Goal: Use online tool/utility: Utilize a website feature to perform a specific function

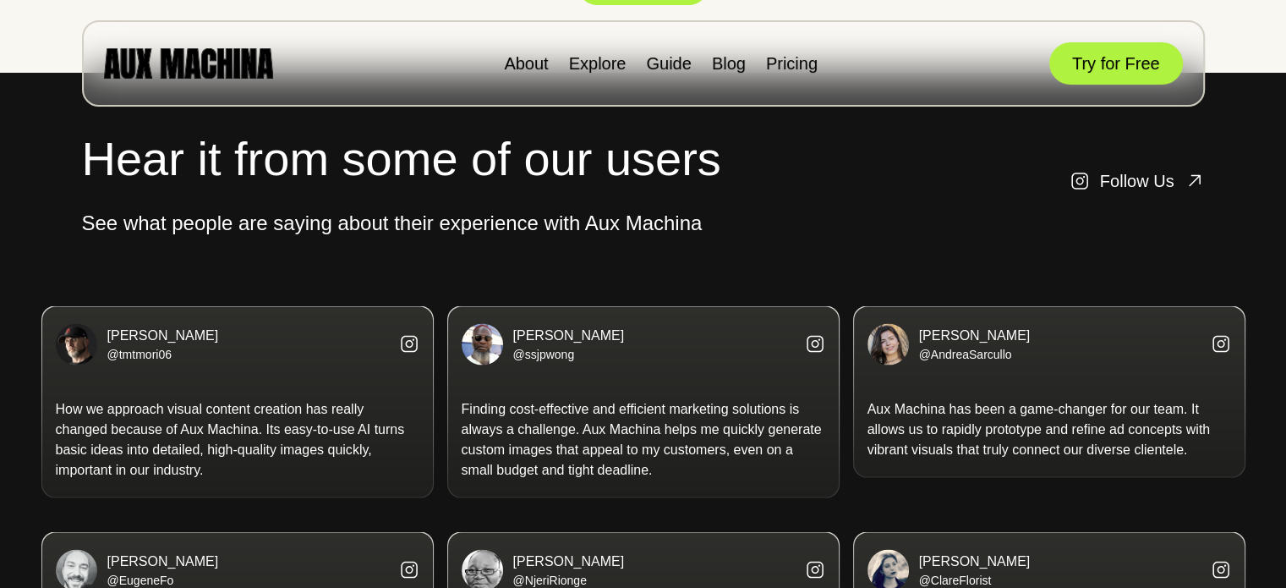
scroll to position [3045, 0]
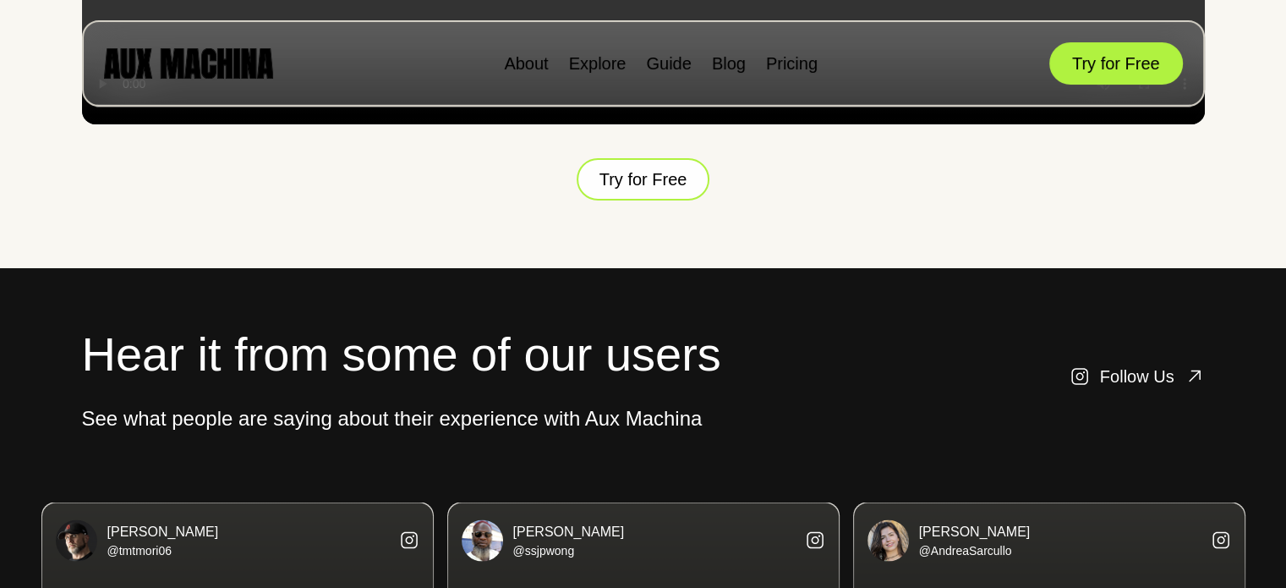
click at [636, 201] on button "Try for Free" at bounding box center [644, 179] width 134 height 44
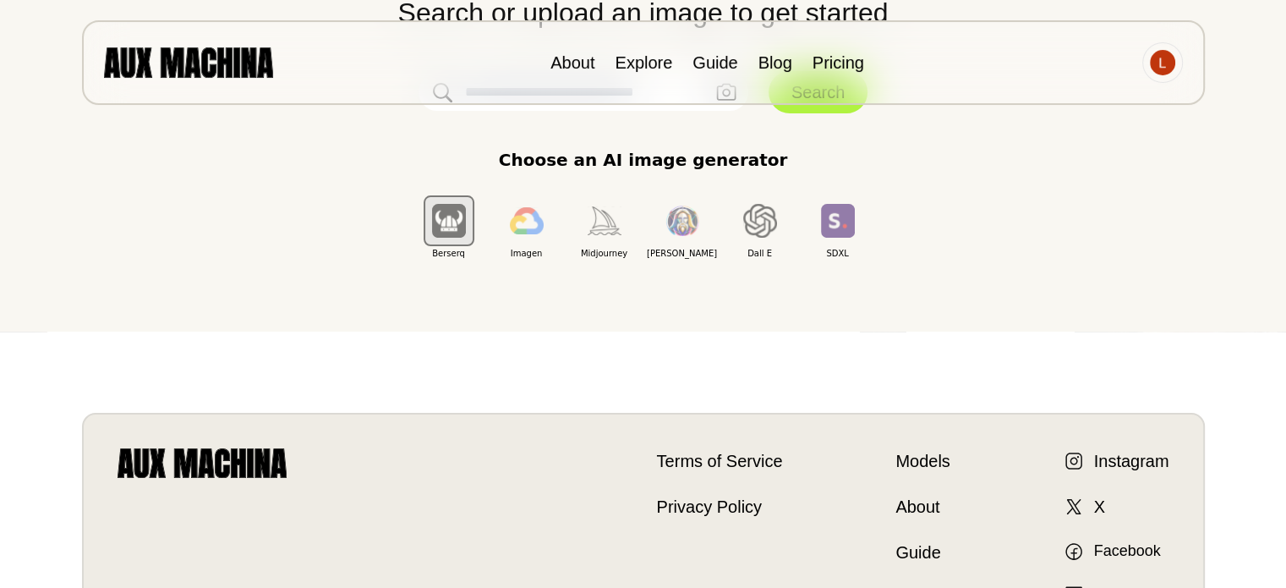
scroll to position [254, 0]
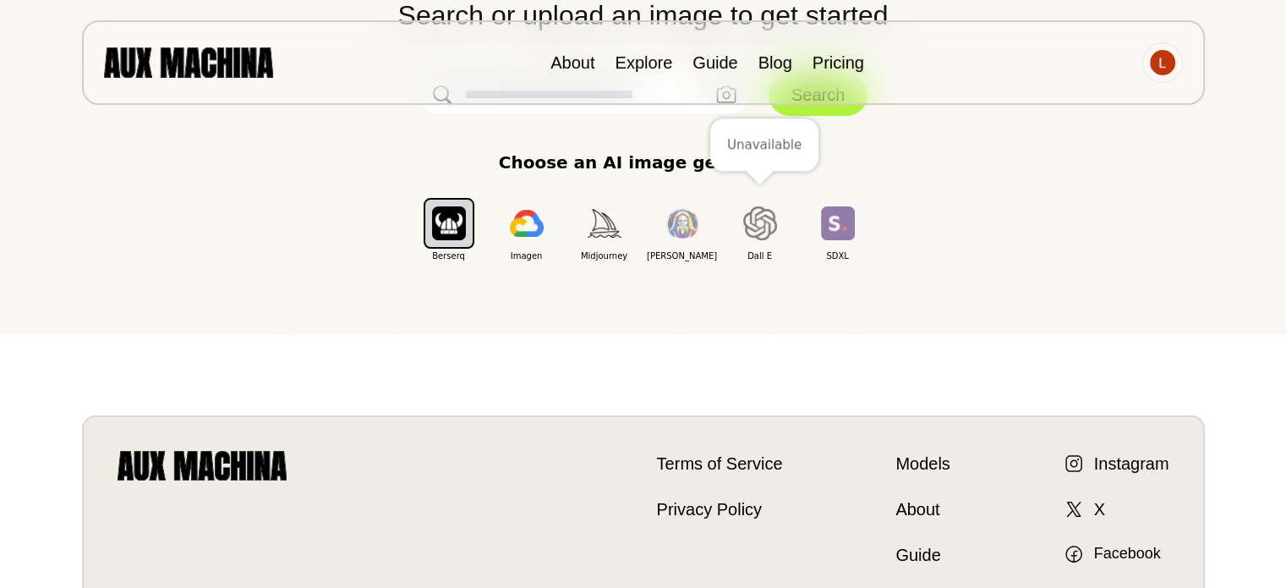
click at [757, 226] on img "button" at bounding box center [760, 223] width 34 height 34
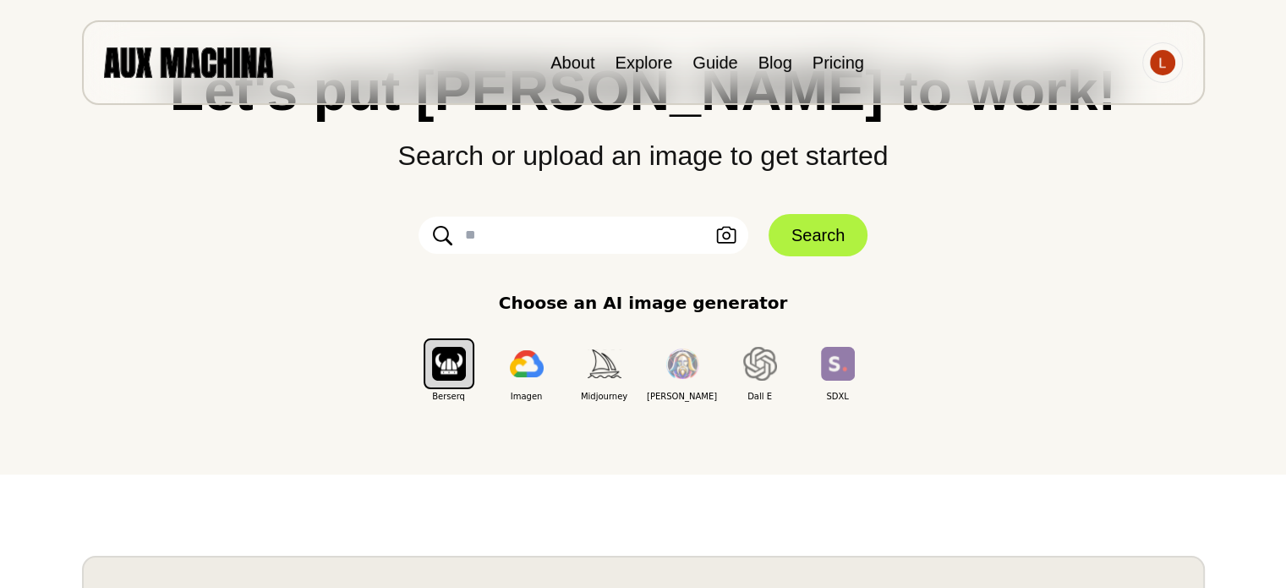
scroll to position [85, 0]
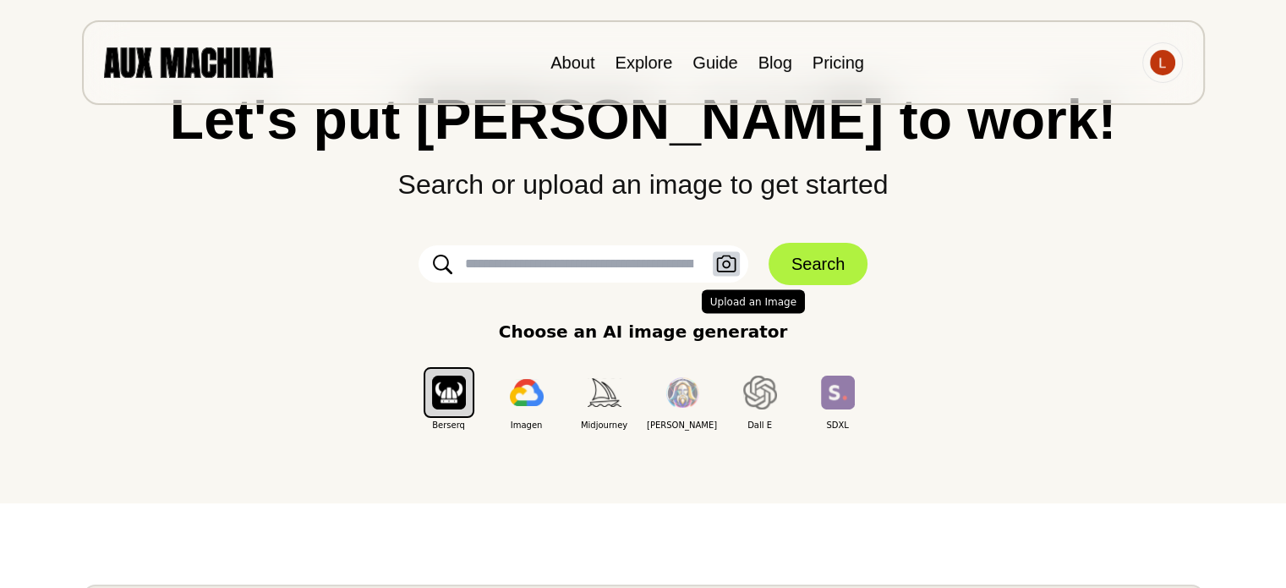
click at [724, 271] on icon "button" at bounding box center [726, 264] width 20 height 18
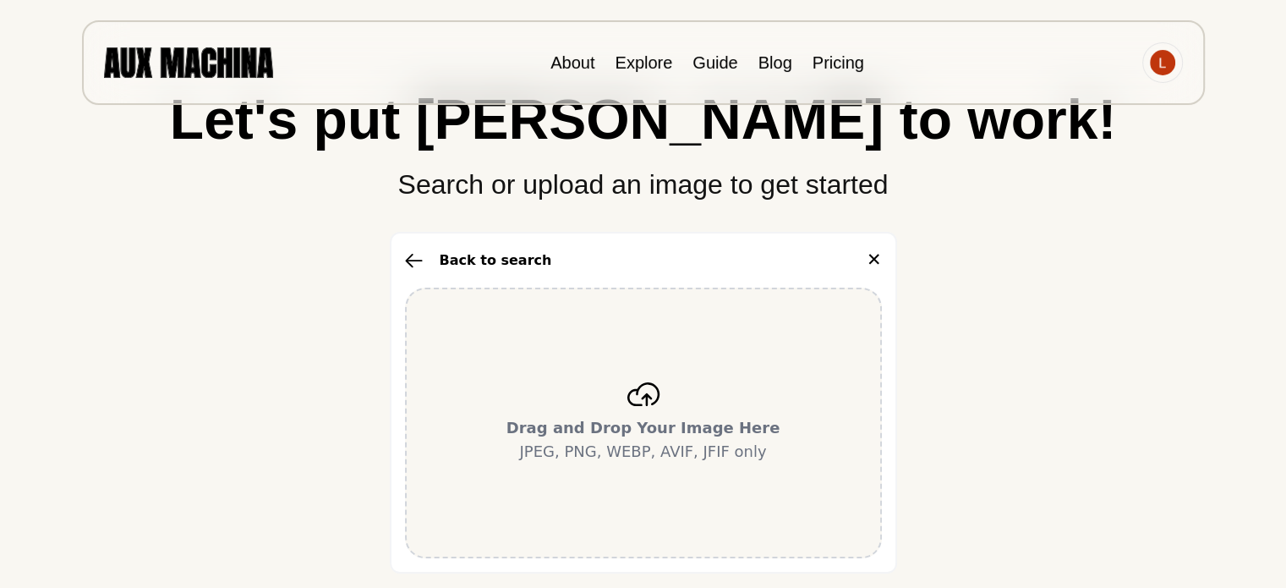
click at [656, 409] on div "Drag and Drop Your Image Here JPEG, PNG, WEBP, AVIF, JFIF only" at bounding box center [643, 423] width 477 height 271
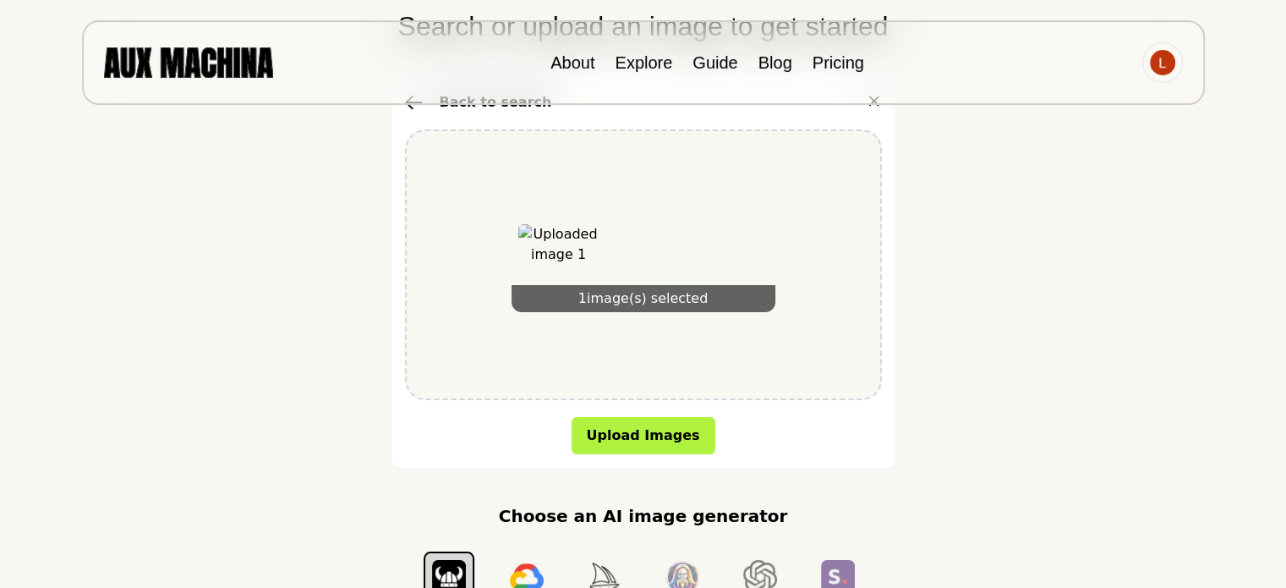
scroll to position [254, 0]
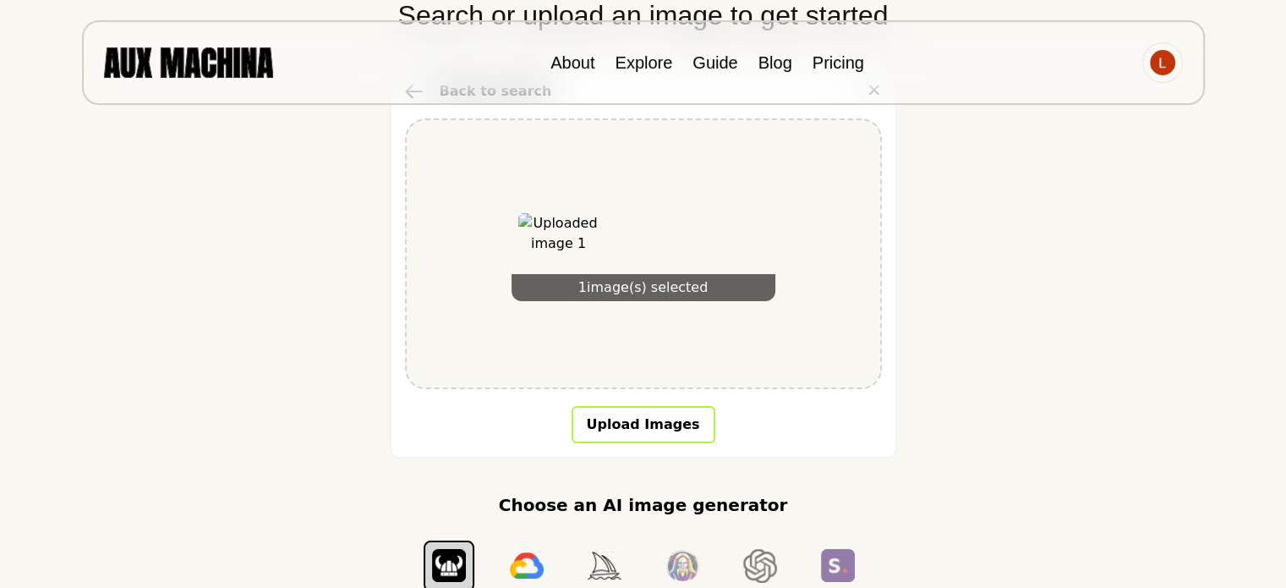
click at [611, 430] on button "Upload Images" at bounding box center [644, 424] width 144 height 37
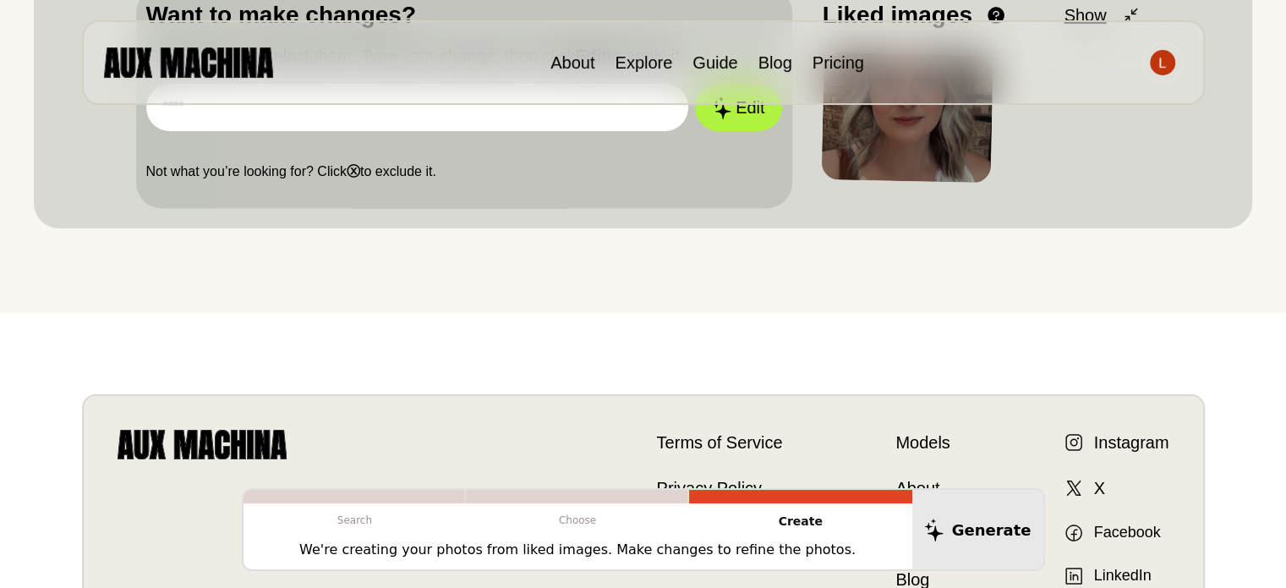
scroll to position [505, 0]
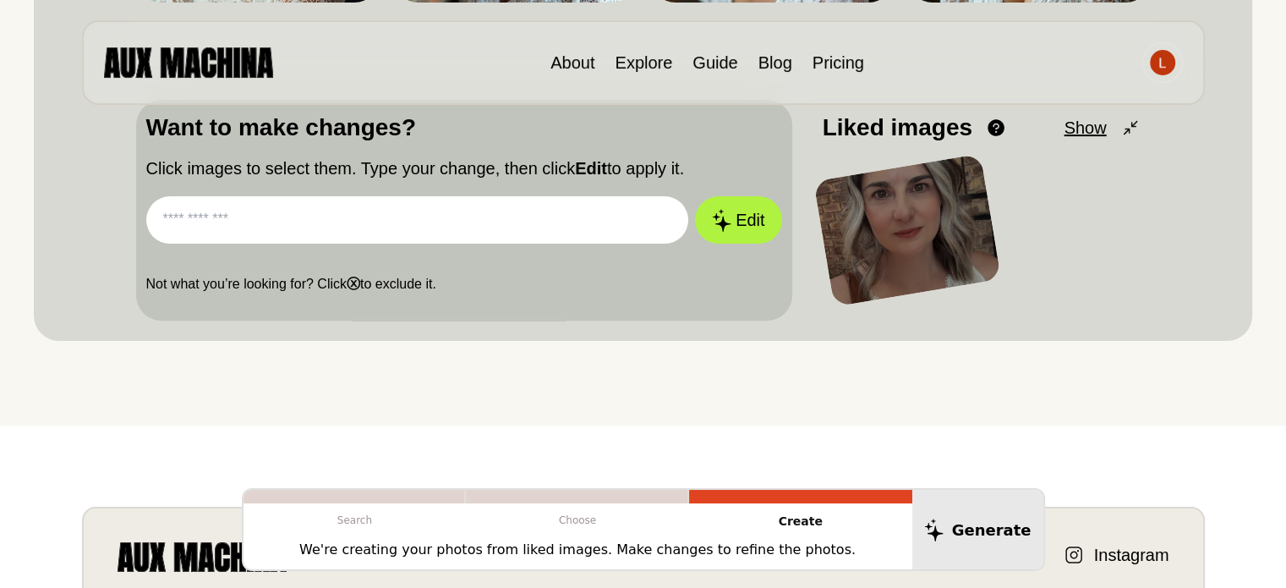
paste input "**********"
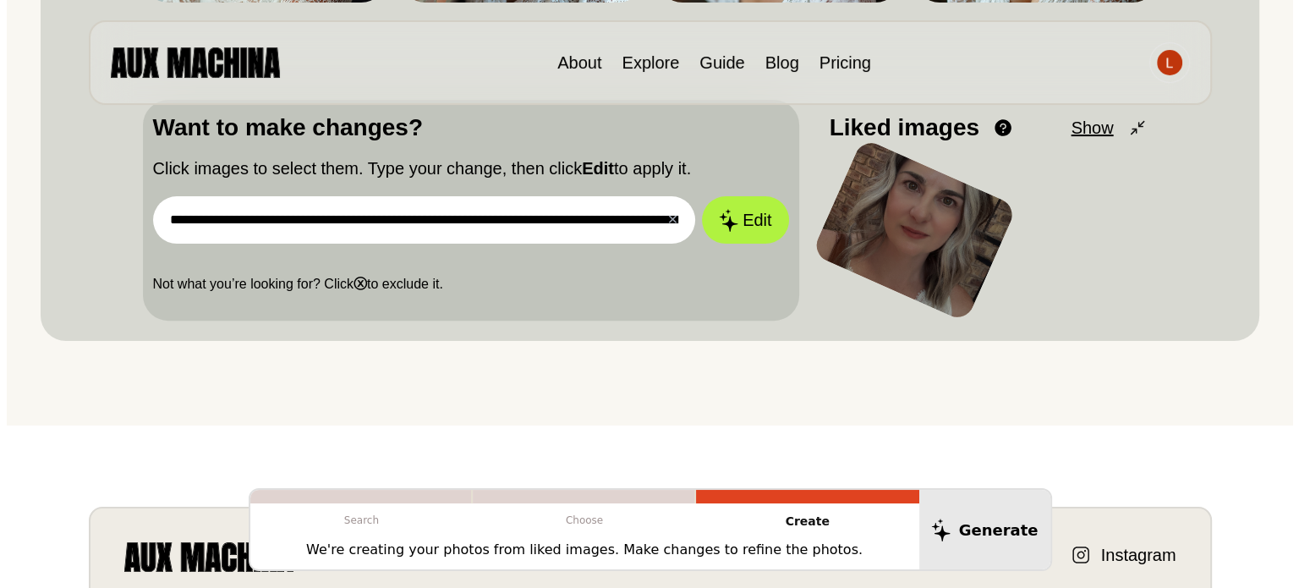
scroll to position [0, 6939]
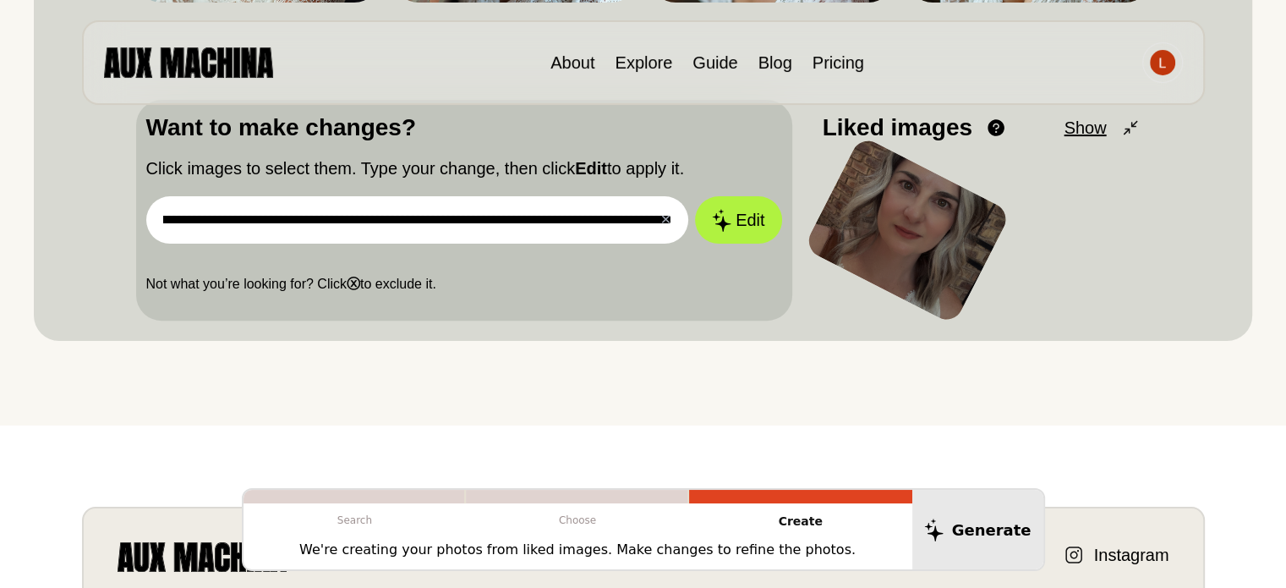
type input "**********"
click at [695, 196] on button "Edit" at bounding box center [738, 219] width 86 height 47
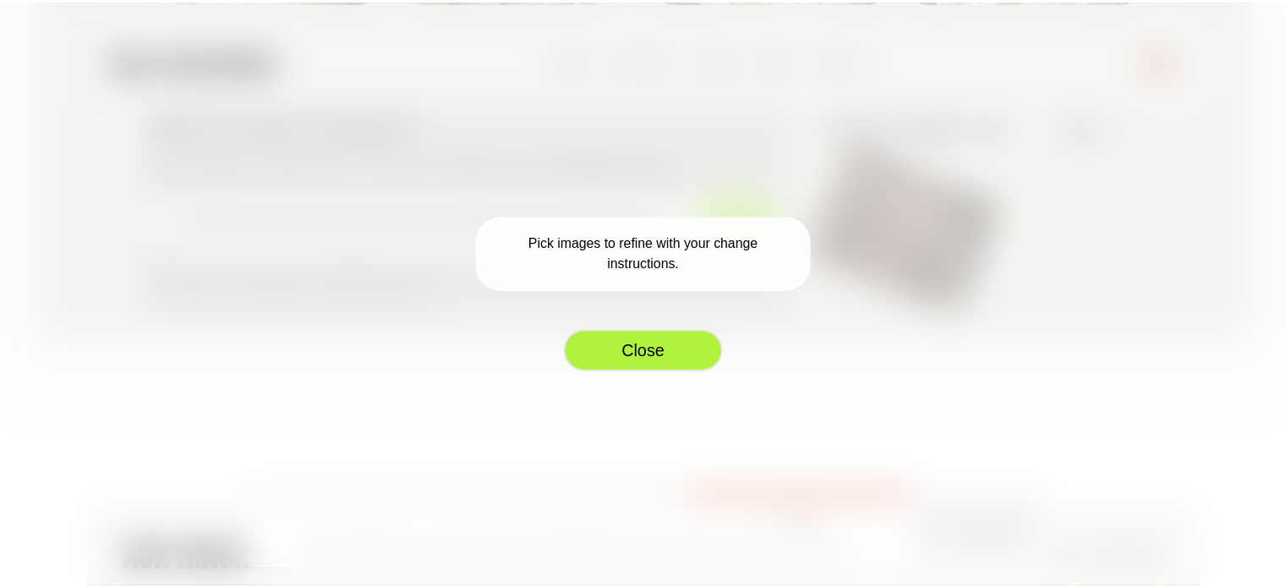
scroll to position [0, 0]
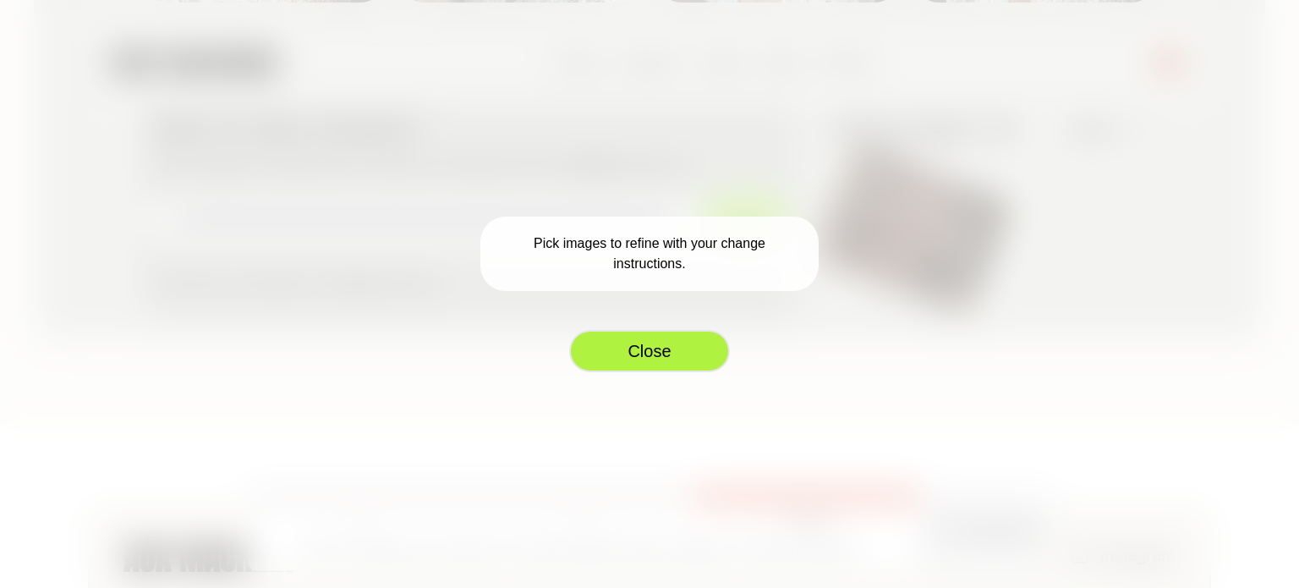
click at [622, 341] on button "Close" at bounding box center [649, 351] width 161 height 42
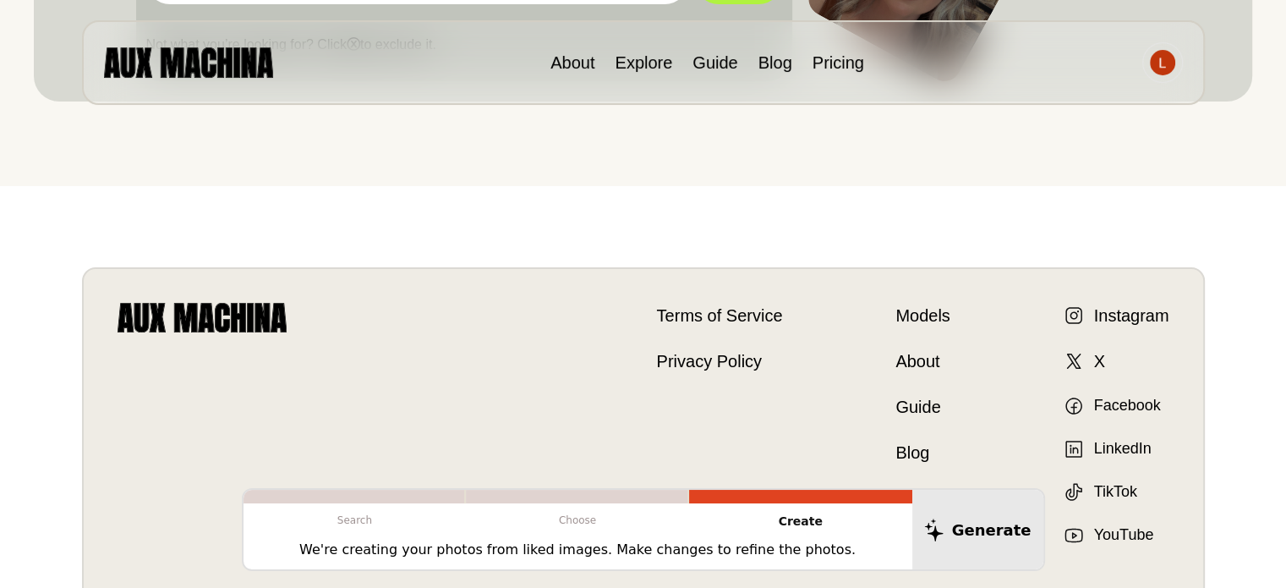
scroll to position [843, 0]
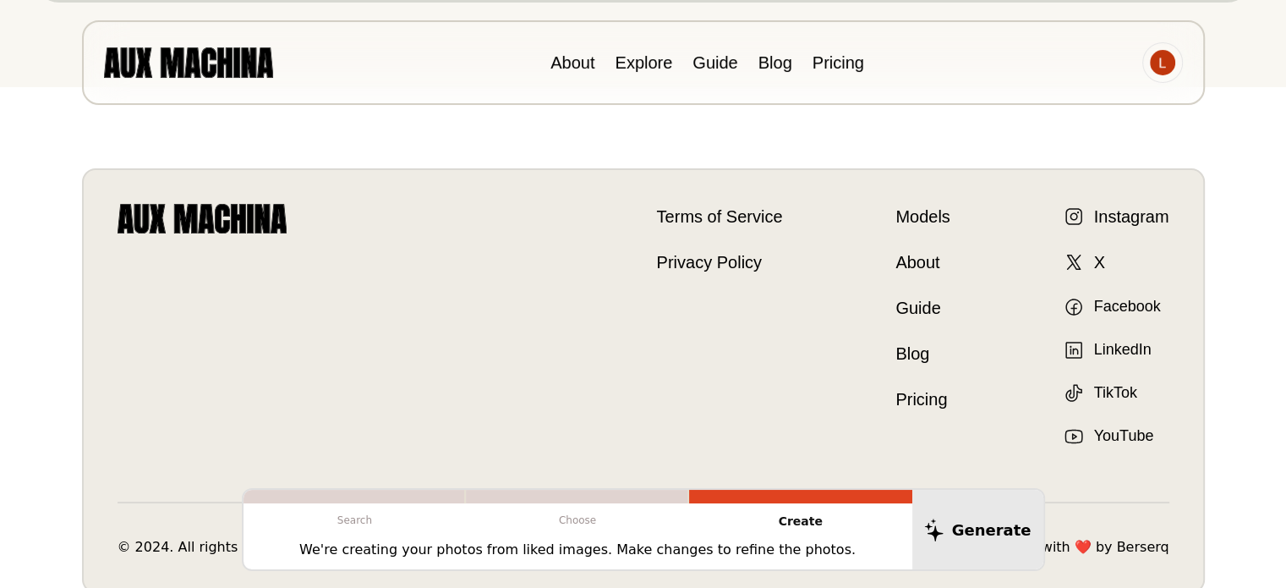
click at [438, 540] on p "We're creating your photos from liked images. Make changes to refine the photos." at bounding box center [577, 550] width 557 height 20
drag, startPoint x: 334, startPoint y: 553, endPoint x: 359, endPoint y: 561, distance: 25.7
click at [359, 561] on div "We're creating your photos from liked images. Make changes to refine the photos." at bounding box center [578, 555] width 669 height 30
click at [362, 546] on p "We're creating your photos from liked images. Make changes to refine the photos." at bounding box center [577, 550] width 557 height 20
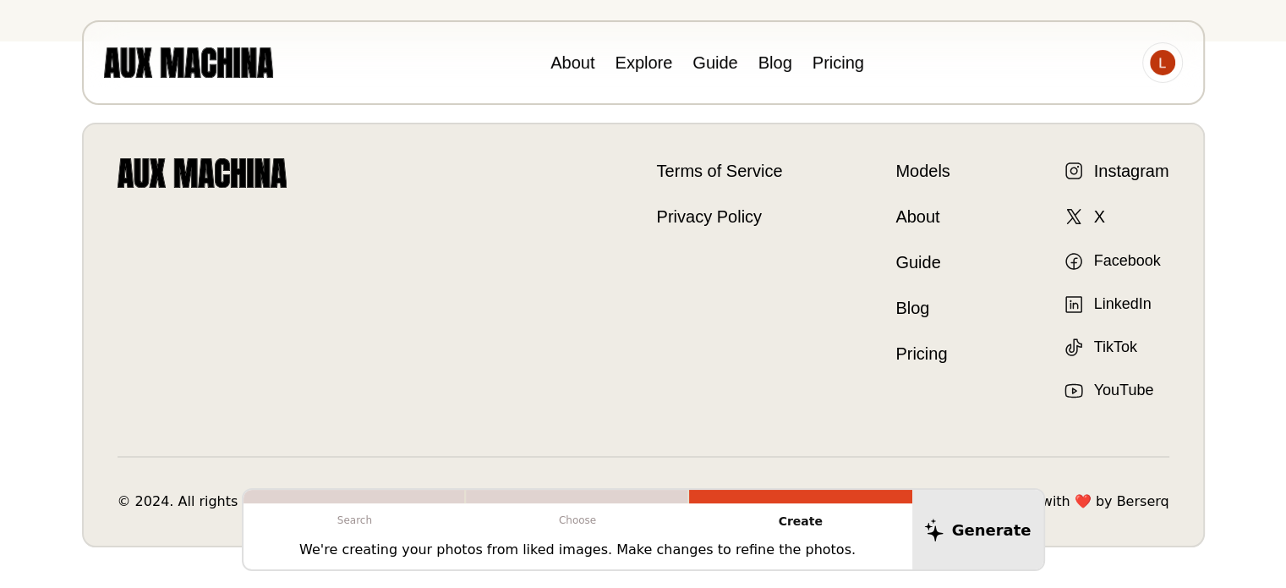
scroll to position [928, 0]
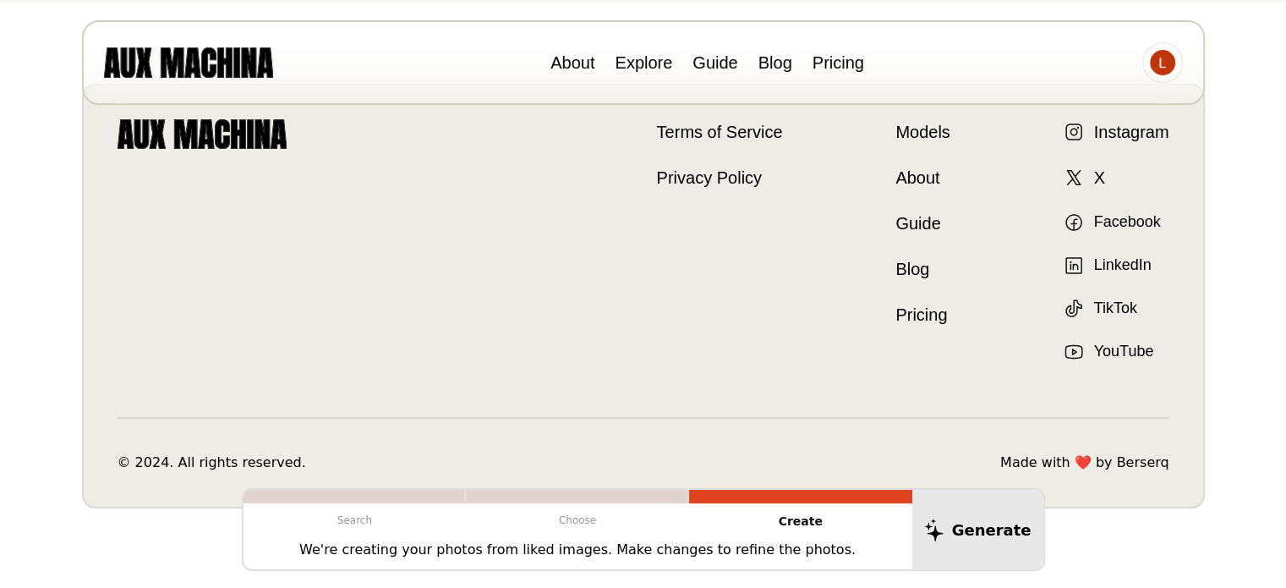
click at [406, 569] on div "We're creating your photos from liked images. Make changes to refine the photos." at bounding box center [578, 555] width 669 height 30
click at [420, 543] on p "We're creating your photos from liked images. Make changes to refine the photos." at bounding box center [577, 550] width 557 height 20
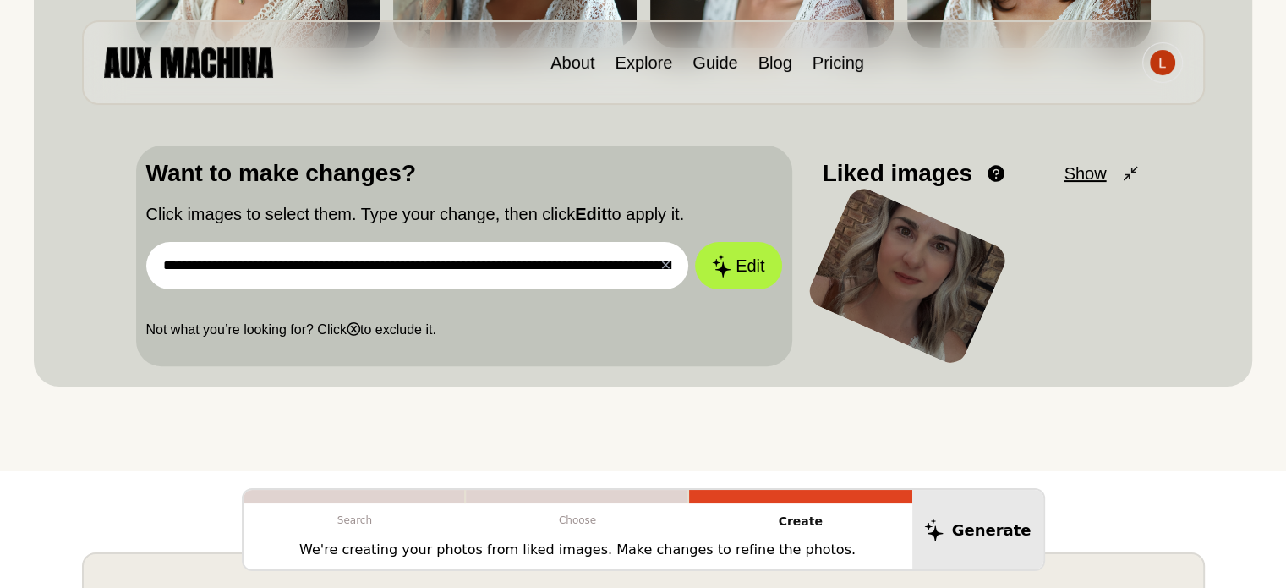
scroll to position [420, 0]
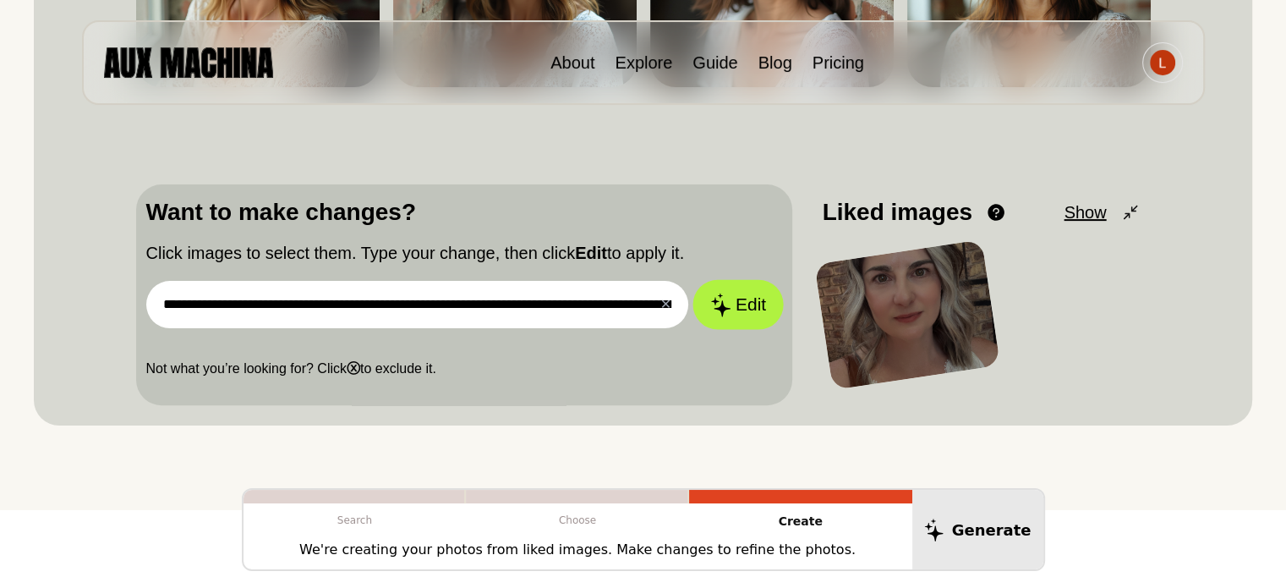
click at [743, 292] on button "Edit" at bounding box center [738, 305] width 91 height 50
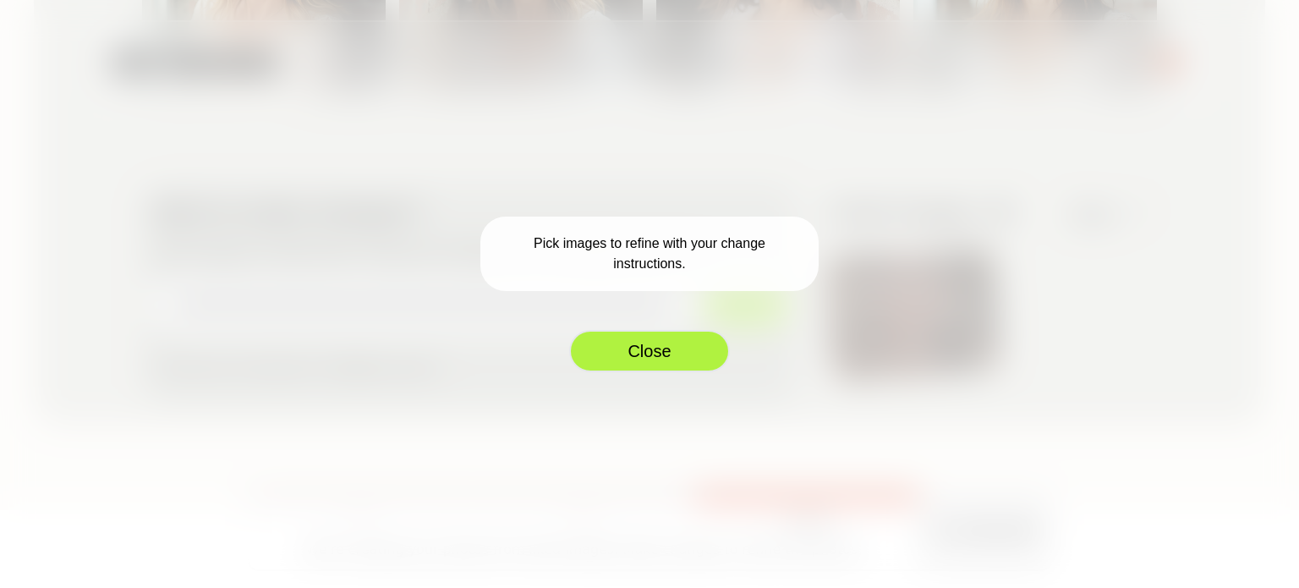
click at [646, 355] on button "Close" at bounding box center [649, 351] width 161 height 42
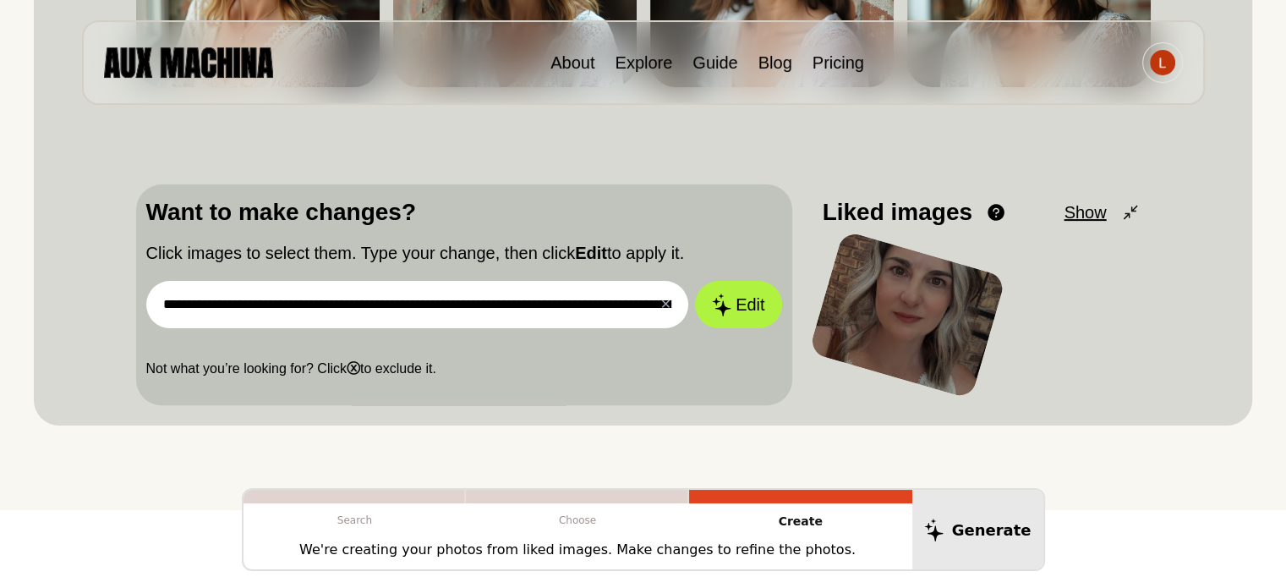
click at [1096, 216] on span "Show" at bounding box center [1085, 212] width 42 height 25
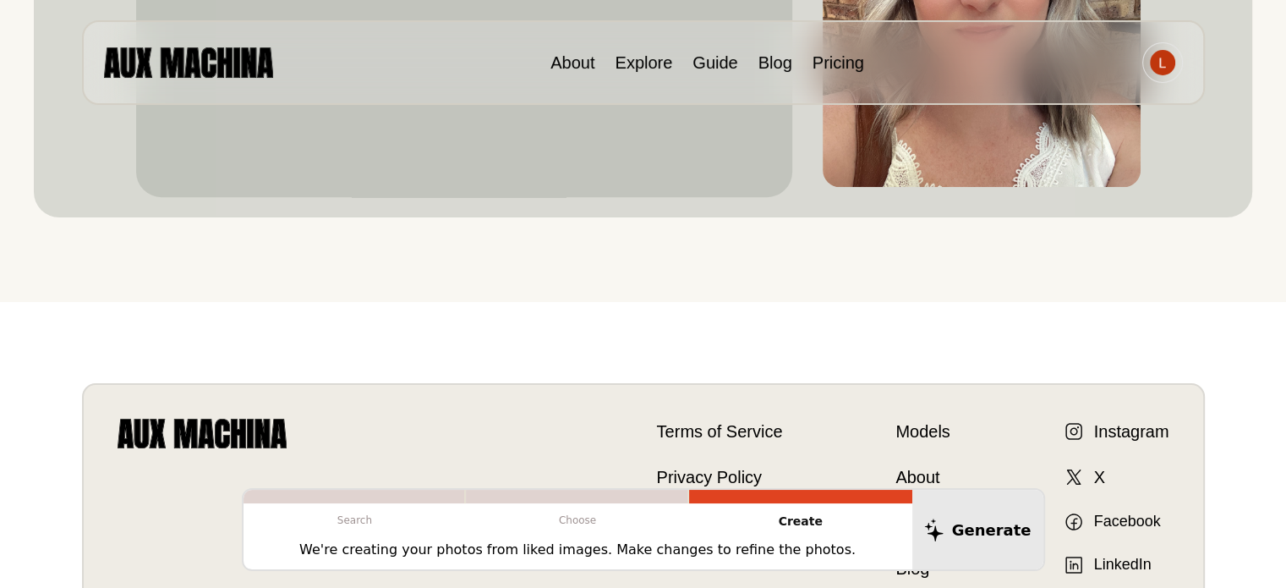
scroll to position [0, 0]
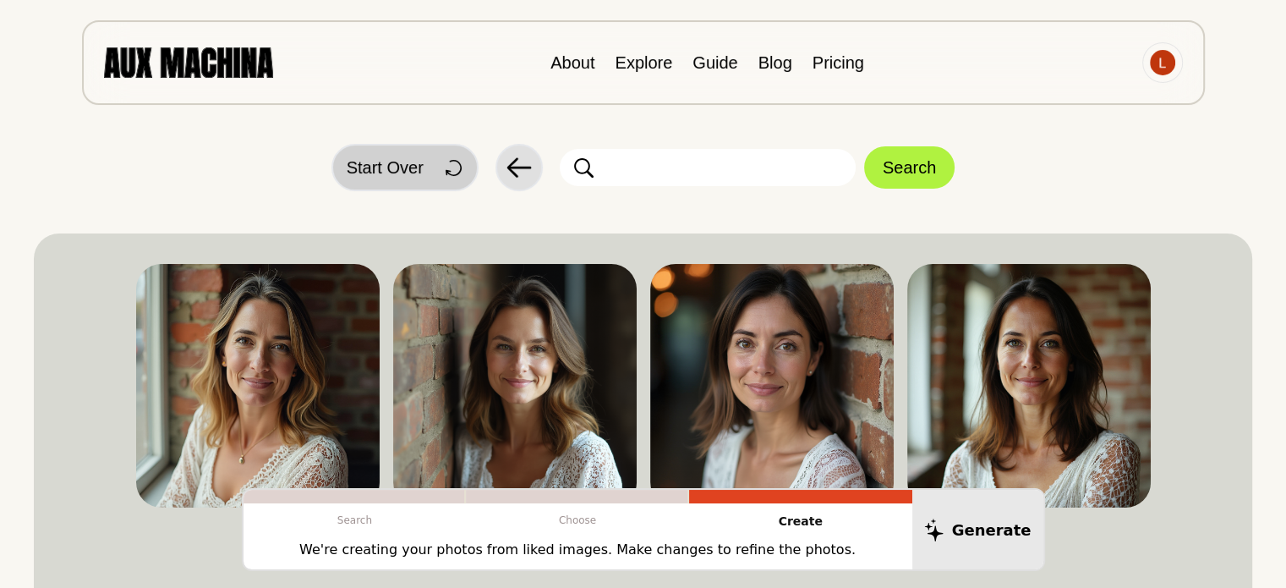
click at [417, 150] on button "Start Over" at bounding box center [405, 167] width 147 height 47
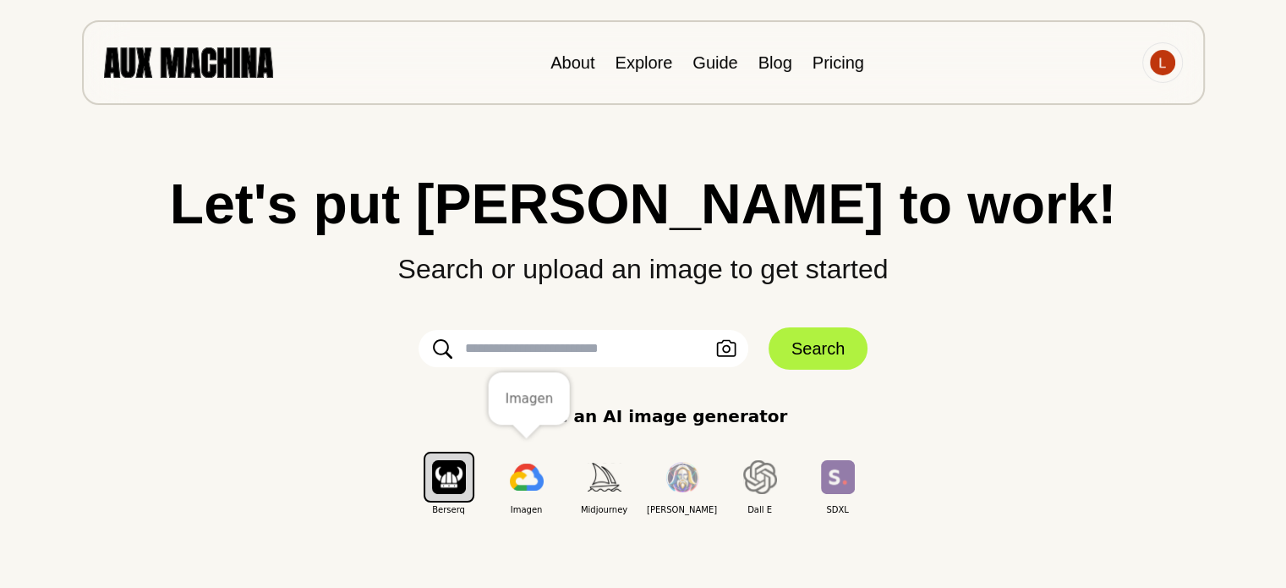
click at [529, 490] on button "button" at bounding box center [527, 477] width 51 height 51
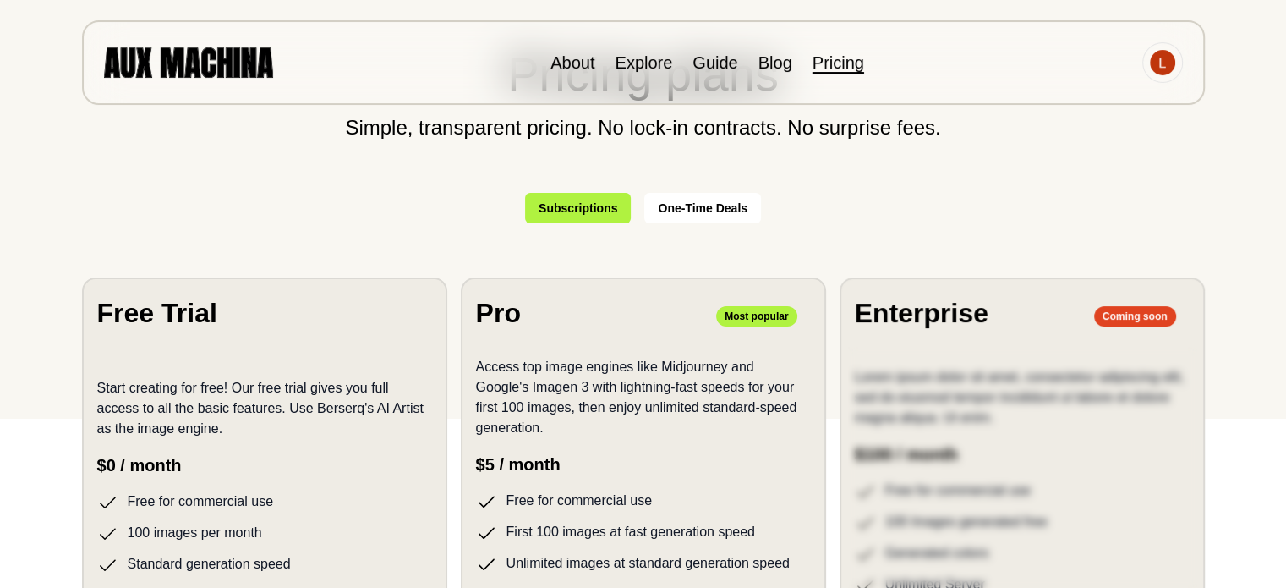
scroll to position [338, 0]
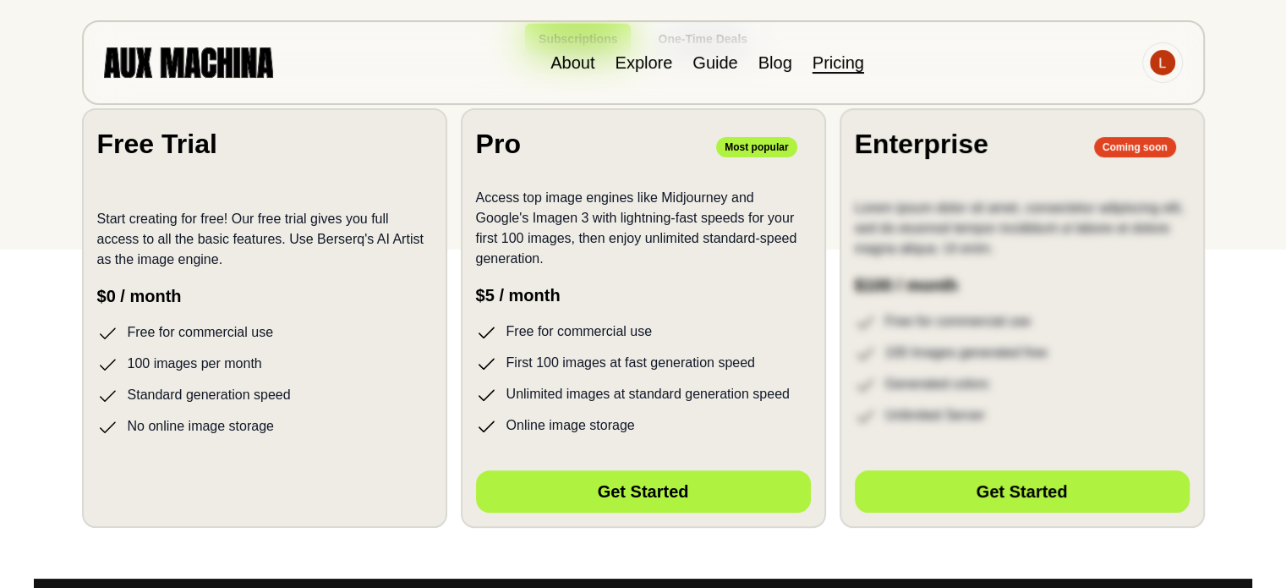
click at [1067, 315] on div at bounding box center [1022, 305] width 348 height 255
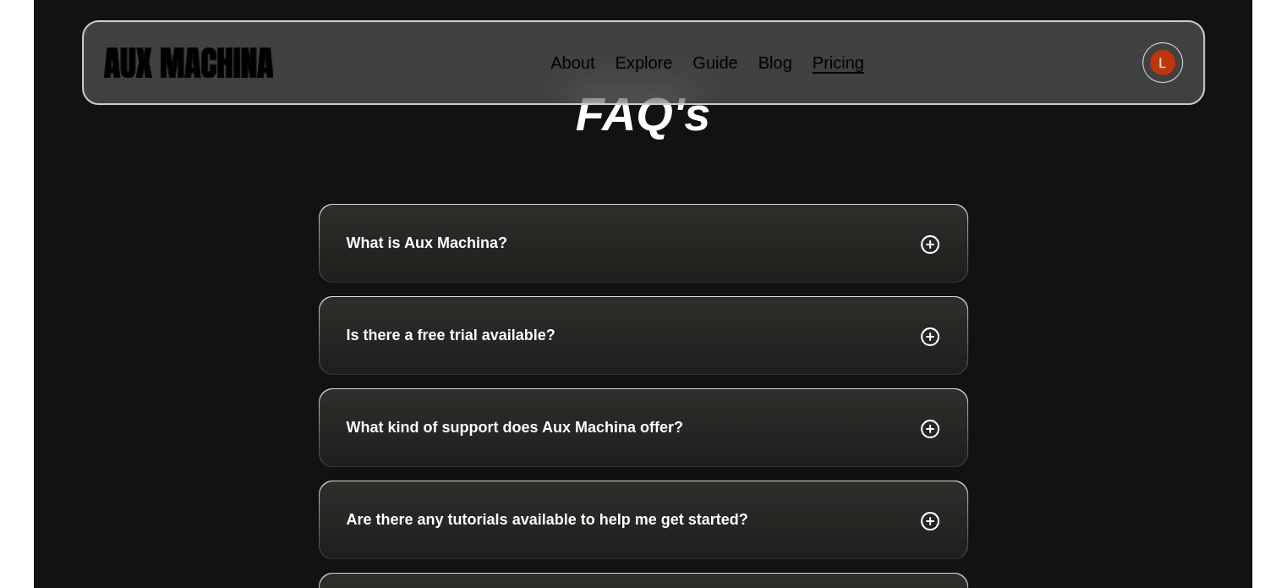
scroll to position [1015, 0]
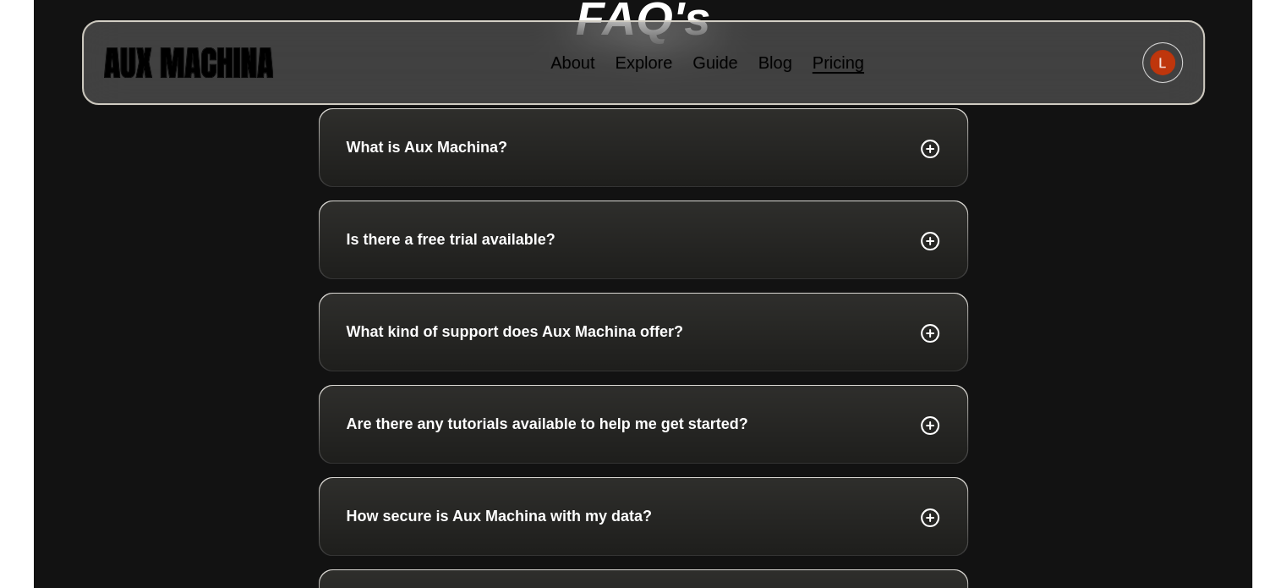
click at [597, 149] on div "What is Aux Machina?" at bounding box center [644, 147] width 594 height 23
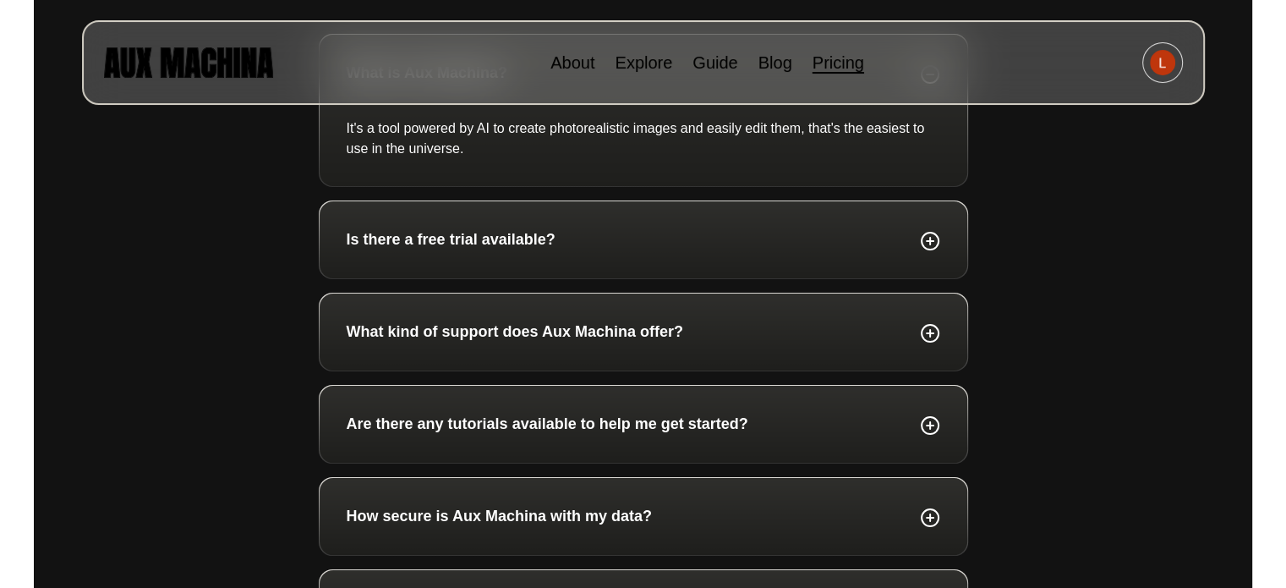
scroll to position [1184, 0]
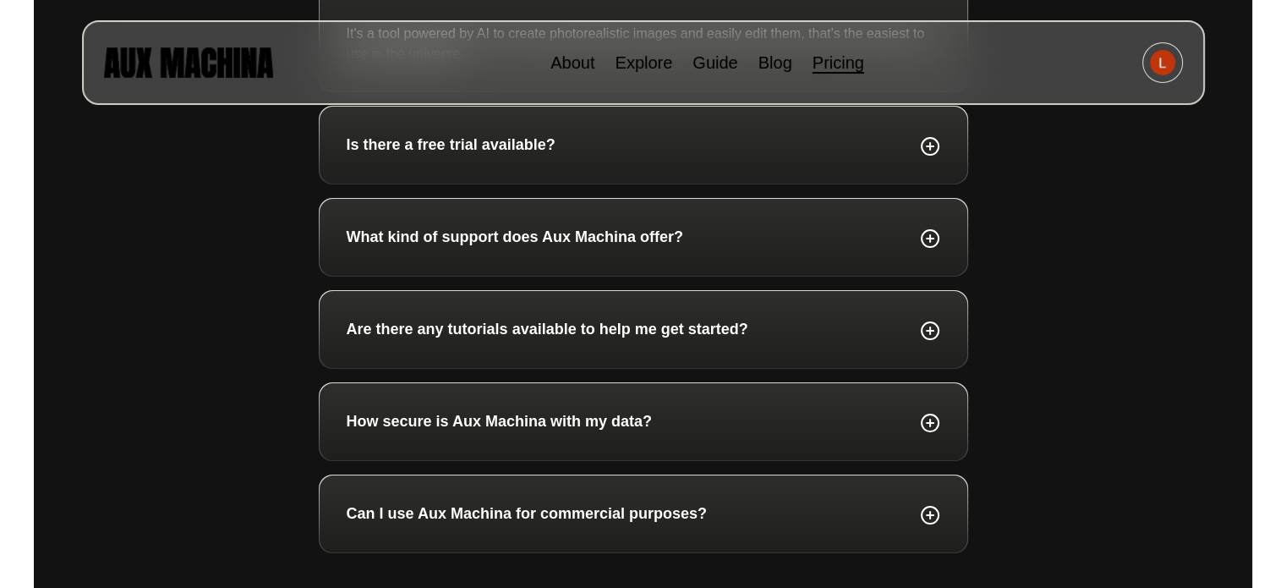
click at [589, 243] on p "What kind of support does Aux Machina offer?" at bounding box center [515, 237] width 337 height 23
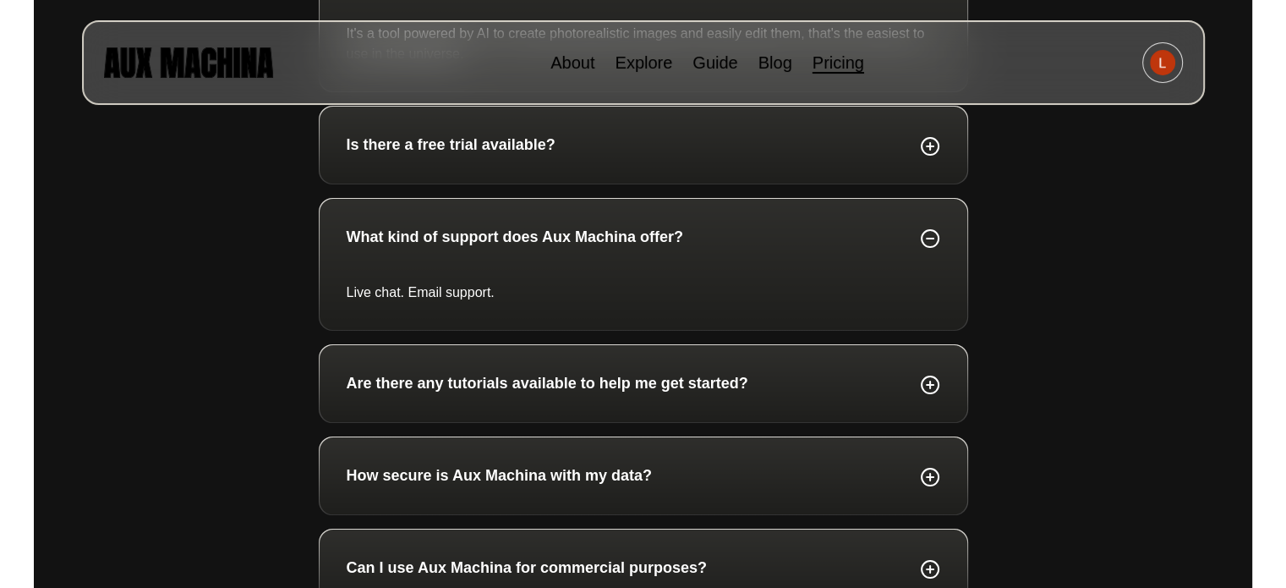
click at [555, 372] on p "Are there any tutorials available to help me get started?" at bounding box center [548, 383] width 402 height 23
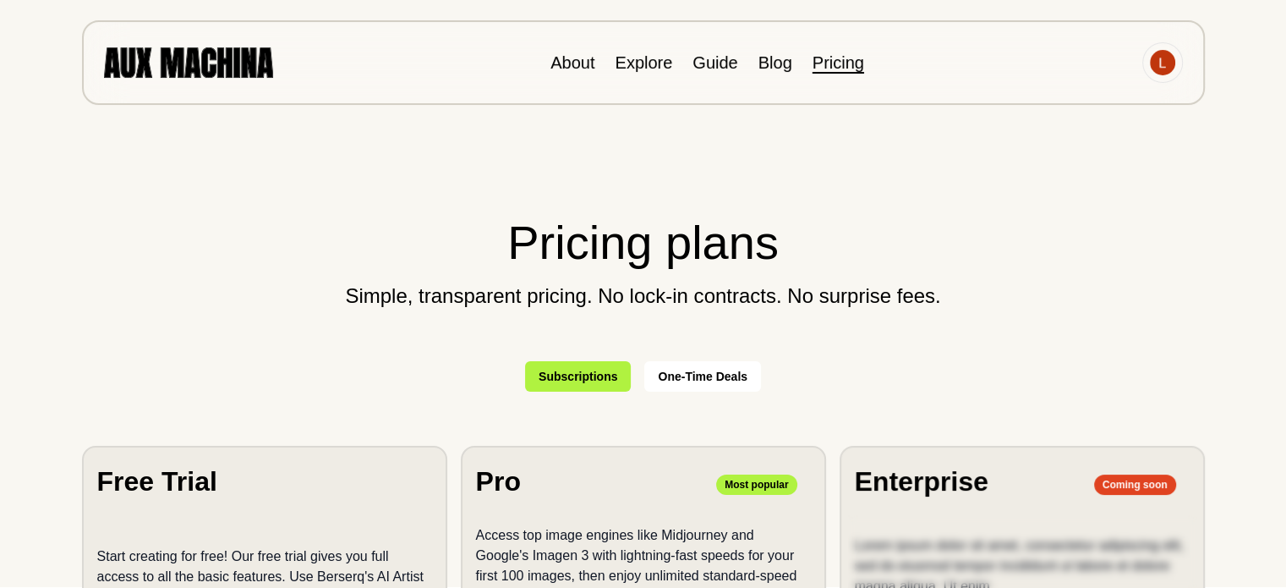
scroll to position [0, 0]
click at [679, 368] on button "One-Time Deals" at bounding box center [702, 377] width 117 height 30
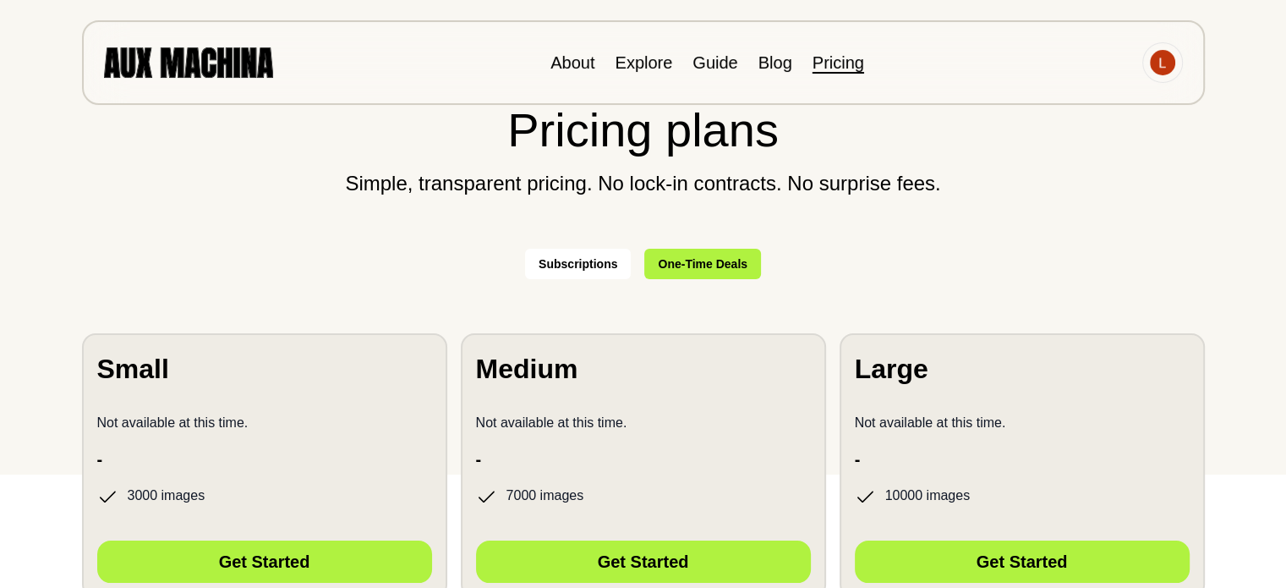
scroll to position [85, 0]
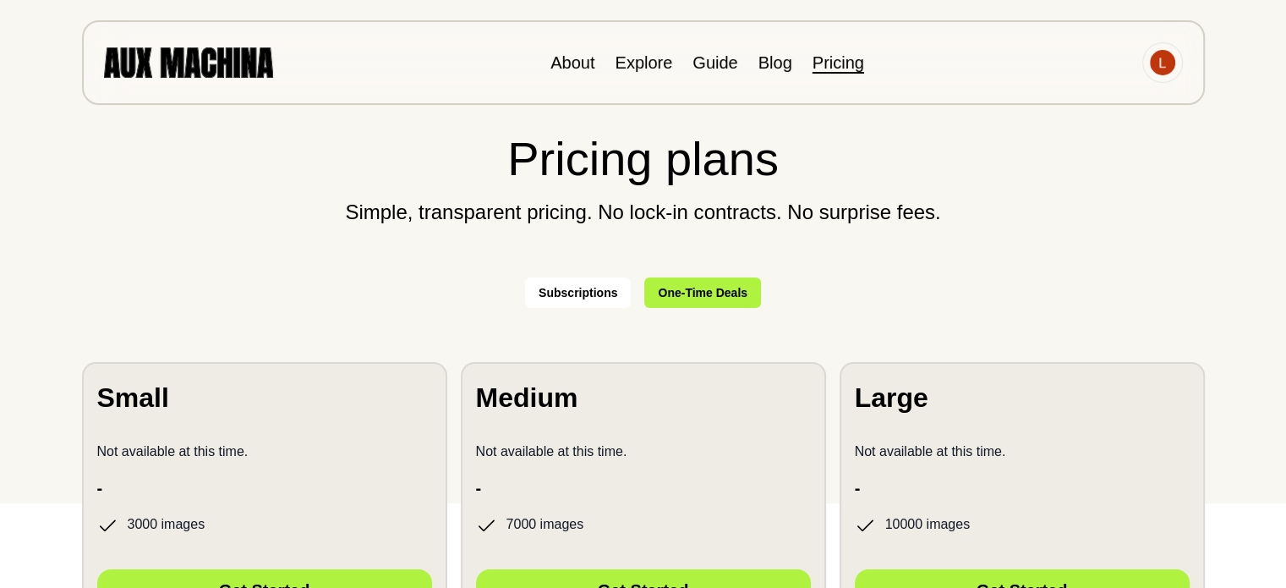
click at [579, 300] on button "Subscriptions" at bounding box center [578, 292] width 106 height 30
